Goal: Information Seeking & Learning: Check status

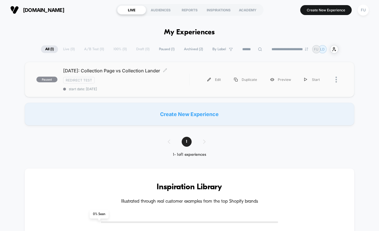
click at [110, 80] on div "[DATE]: Collection Page vs Collection Lander Click to edit experience details C…" at bounding box center [126, 79] width 126 height 23
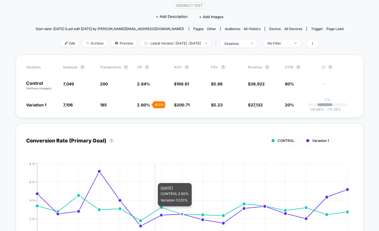
scroll to position [58, 0]
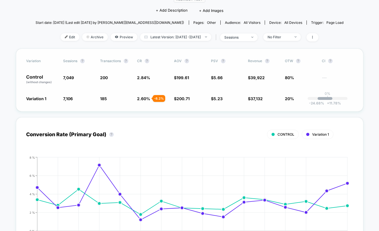
drag, startPoint x: 26, startPoint y: 88, endPoint x: 307, endPoint y: 112, distance: 282.1
click at [307, 112] on div "Variation Sessions ? Transactions ? CR ? AOV ? PSV ? Revenue ? OTW ? CI ? Contr…" at bounding box center [189, 80] width 347 height 63
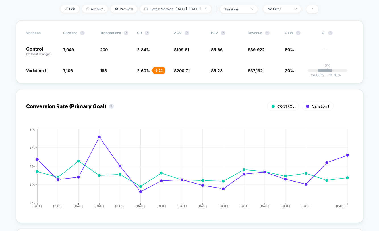
scroll to position [73, 0]
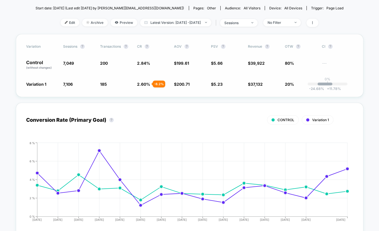
drag, startPoint x: 131, startPoint y: 75, endPoint x: 170, endPoint y: 75, distance: 38.3
click at [170, 70] on div "Control (without changes) 7,049 200 2.84 % $ 199.61 $ 5.66 $ 39,922 80% ---" at bounding box center [189, 65] width 327 height 10
drag, startPoint x: 140, startPoint y: 75, endPoint x: 154, endPoint y: 76, distance: 13.4
click at [154, 70] on span "2.84 %" at bounding box center [152, 65] width 31 height 10
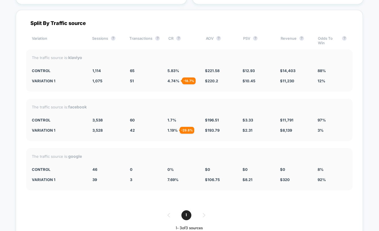
scroll to position [842, 0]
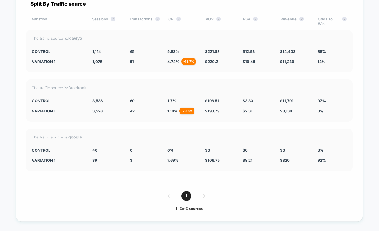
drag, startPoint x: 166, startPoint y: 70, endPoint x: 184, endPoint y: 70, distance: 18.2
click at [184, 64] on div "Variation 1 1,075 - 3.5 % 51 - 18.7 % 4.74 % - 18.7 % $ 220.2 - 0.62 % $ 10.45 …" at bounding box center [189, 61] width 315 height 5
drag, startPoint x: 166, startPoint y: 118, endPoint x: 181, endPoint y: 118, distance: 15.0
click at [181, 113] on div "Variation 1 3,528 - 0.28 % 42 - 29.8 % 1.19 % - 29.8 % $ 193.79 - 1.4 % $ 2.31 …" at bounding box center [189, 111] width 315 height 5
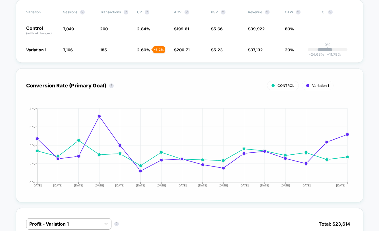
scroll to position [0, 0]
